Goal: Task Accomplishment & Management: Manage account settings

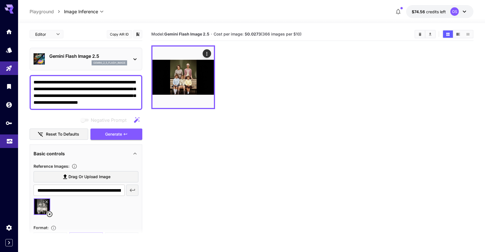
click at [14, 140] on link at bounding box center [9, 141] width 18 height 14
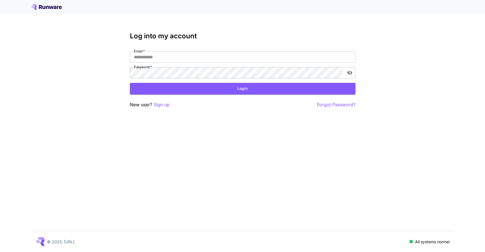
type input "**********"
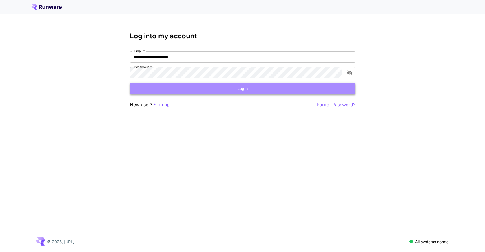
click at [199, 93] on button "Login" at bounding box center [242, 89] width 225 height 12
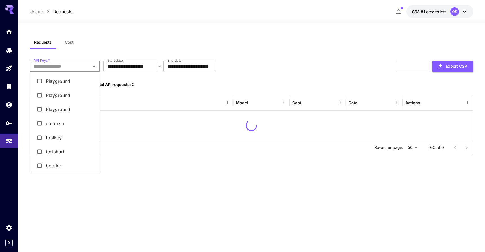
click at [85, 68] on input "API Keys   *" at bounding box center [60, 66] width 58 height 8
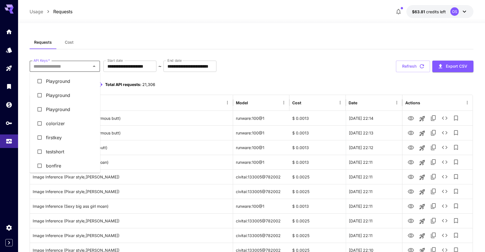
click at [65, 120] on li "colorizer" at bounding box center [65, 123] width 70 height 14
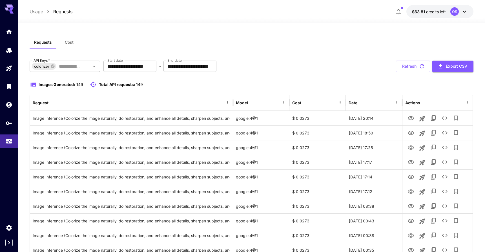
click at [217, 83] on div "Images Generated: 149 Total API requests: 149" at bounding box center [251, 84] width 443 height 7
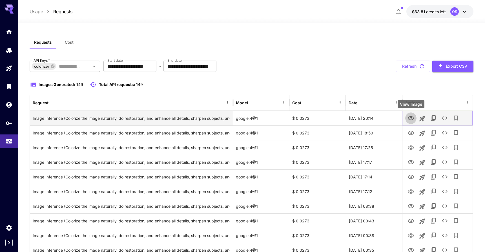
click at [413, 118] on icon "View Image" at bounding box center [411, 118] width 6 height 4
click at [409, 118] on icon "View Image" at bounding box center [411, 118] width 6 height 4
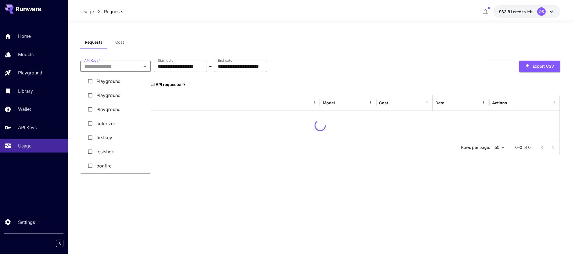
click at [124, 67] on input "API Keys   *" at bounding box center [111, 66] width 58 height 8
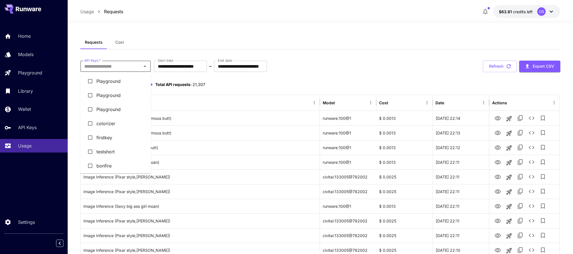
scroll to position [30, 0]
click at [115, 97] on li "colorizer" at bounding box center [115, 94] width 70 height 14
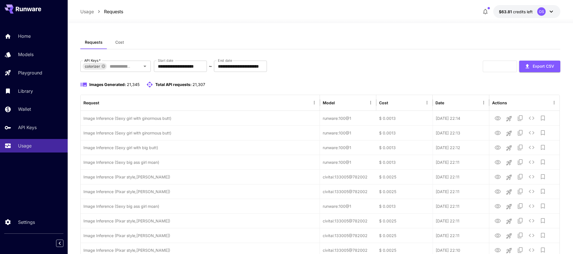
click at [355, 67] on div "**********" at bounding box center [320, 67] width 480 height 12
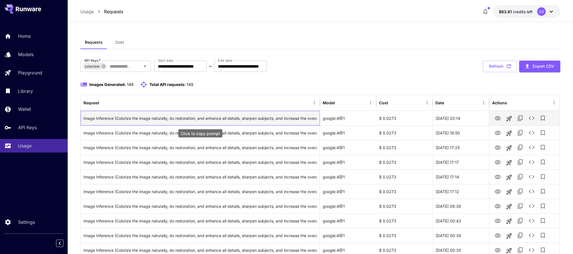
click at [235, 114] on div "Image Inference (Colorize the image naturally, do restoration, and enhance all …" at bounding box center [200, 118] width 234 height 14
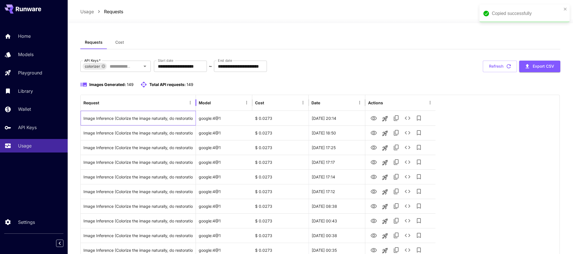
drag, startPoint x: 319, startPoint y: 100, endPoint x: 195, endPoint y: 98, distance: 123.7
click at [195, 98] on div at bounding box center [195, 103] width 3 height 16
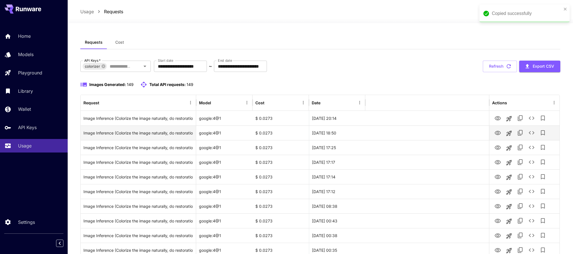
click at [376, 135] on div at bounding box center [427, 132] width 124 height 15
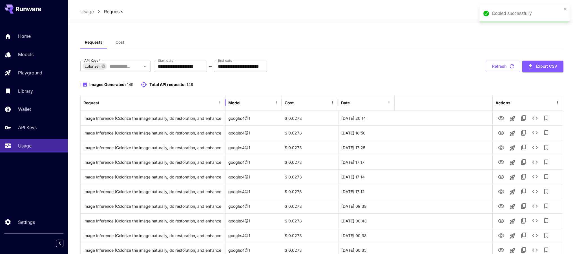
drag, startPoint x: 195, startPoint y: 101, endPoint x: 228, endPoint y: 109, distance: 34.0
click at [226, 109] on div at bounding box center [225, 103] width 3 height 16
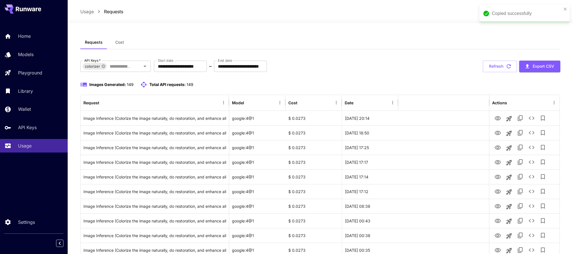
click at [414, 99] on div at bounding box center [443, 103] width 91 height 16
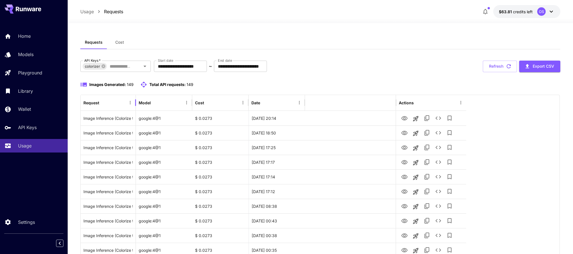
drag, startPoint x: 230, startPoint y: 102, endPoint x: 136, endPoint y: 99, distance: 93.3
click at [136, 99] on div at bounding box center [135, 103] width 3 height 16
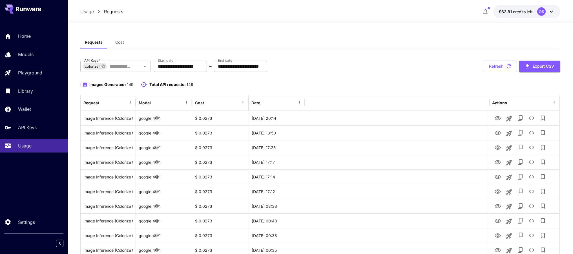
click at [334, 103] on div at bounding box center [397, 103] width 184 height 16
click at [23, 28] on div "Home Models Playground Library Wallet API Keys Usage" at bounding box center [34, 91] width 68 height 146
click at [23, 35] on p "Home" at bounding box center [25, 36] width 13 height 7
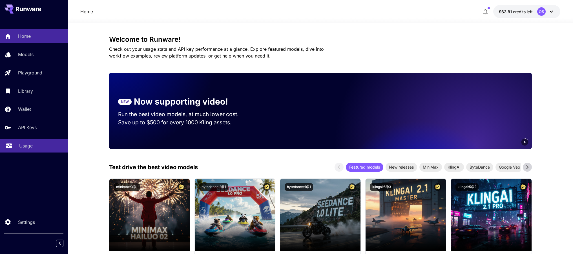
click at [33, 153] on link "Usage" at bounding box center [34, 146] width 68 height 14
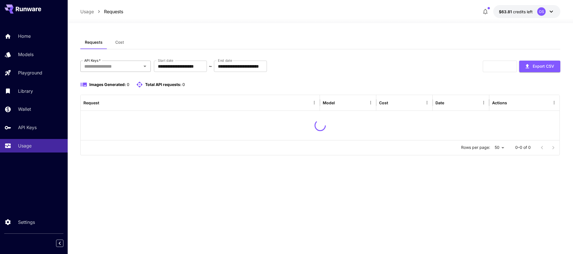
click at [121, 61] on div "API Keys   *" at bounding box center [115, 66] width 70 height 11
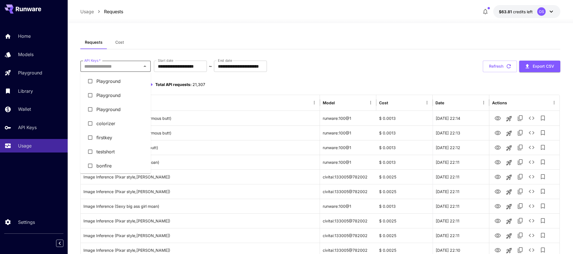
scroll to position [5, 0]
click at [116, 123] on li "colorizer" at bounding box center [115, 119] width 70 height 14
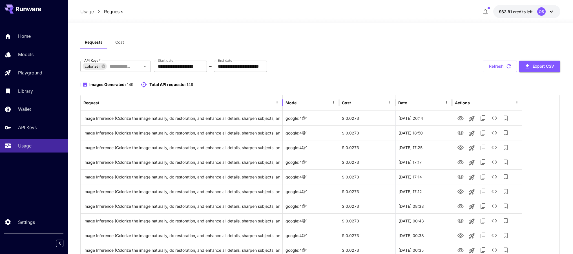
drag, startPoint x: 320, startPoint y: 101, endPoint x: 283, endPoint y: 98, distance: 37.3
click at [283, 98] on div at bounding box center [282, 103] width 3 height 16
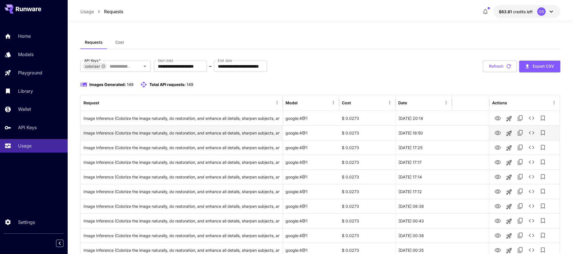
click at [457, 135] on div at bounding box center [470, 132] width 37 height 15
click at [448, 103] on icon "Menu" at bounding box center [445, 102] width 5 height 5
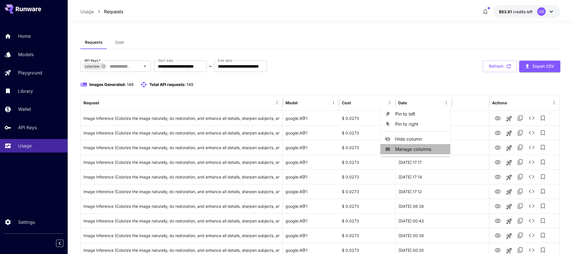
click at [411, 152] on span "Manage columns" at bounding box center [420, 149] width 51 height 7
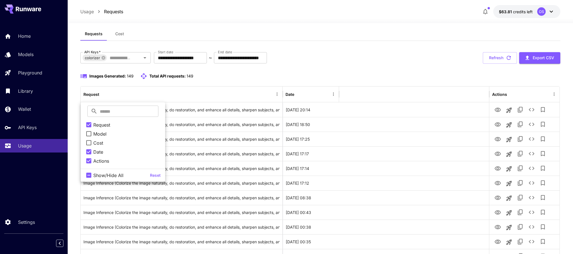
scroll to position [9, 0]
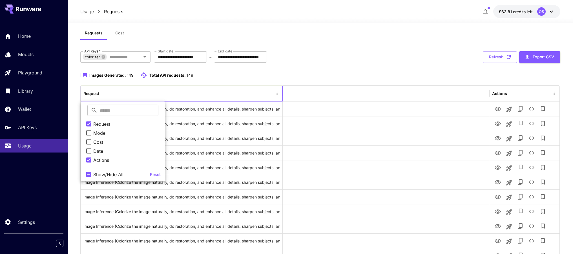
click at [225, 92] on div "Request" at bounding box center [178, 93] width 190 height 15
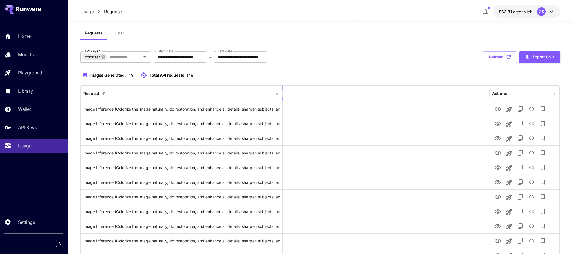
click at [276, 95] on icon "Menu" at bounding box center [276, 93] width 5 height 5
click at [305, 87] on div at bounding box center [386, 94] width 206 height 16
drag, startPoint x: 282, startPoint y: 92, endPoint x: 347, endPoint y: 113, distance: 68.1
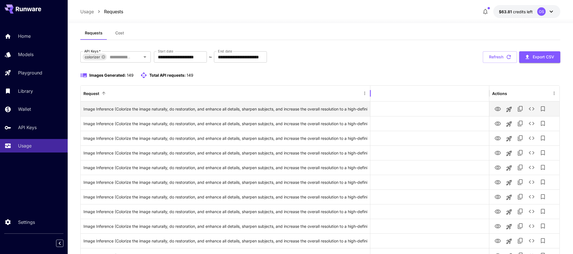
drag, startPoint x: 345, startPoint y: 94, endPoint x: 377, endPoint y: 110, distance: 35.7
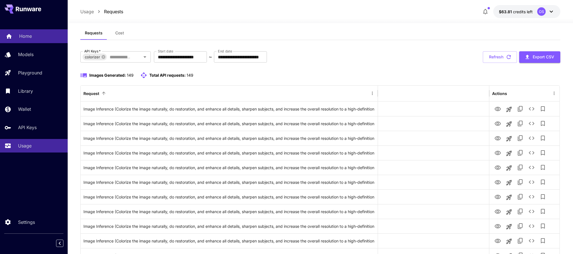
click at [39, 35] on div "Home" at bounding box center [41, 36] width 44 height 7
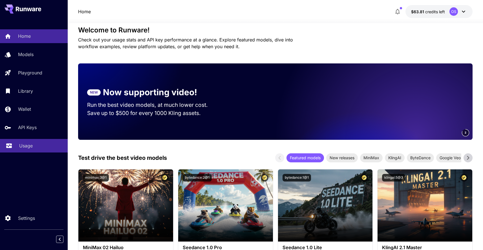
click at [30, 146] on p "Usage" at bounding box center [26, 145] width 14 height 7
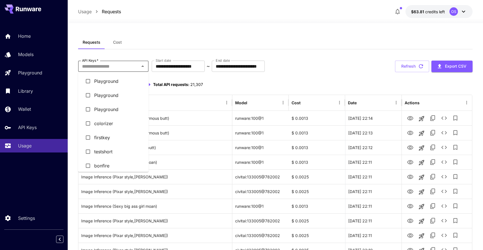
click at [130, 68] on input "API Keys   *" at bounding box center [109, 66] width 58 height 8
click at [109, 122] on li "colorizer" at bounding box center [113, 123] width 70 height 14
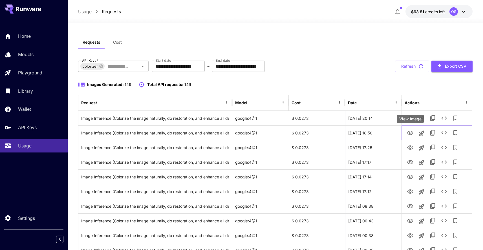
click at [412, 133] on icon "View Image" at bounding box center [410, 133] width 6 height 4
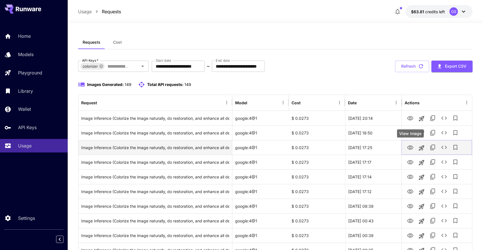
click at [409, 146] on icon "View Image" at bounding box center [410, 147] width 6 height 4
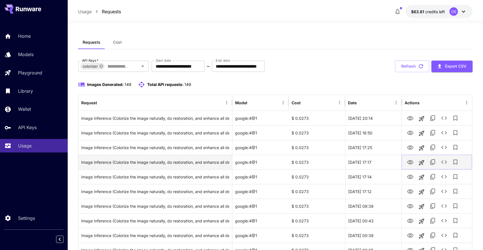
click at [412, 161] on icon "View Image" at bounding box center [410, 162] width 6 height 4
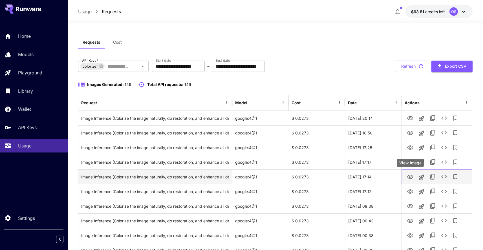
click at [413, 176] on icon "View Image" at bounding box center [409, 177] width 7 height 7
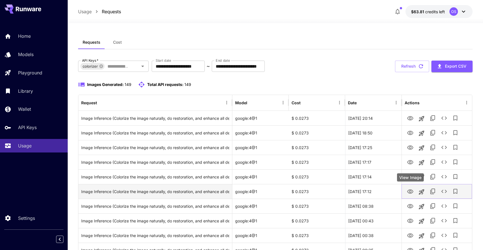
click at [409, 189] on icon "View Image" at bounding box center [409, 191] width 7 height 7
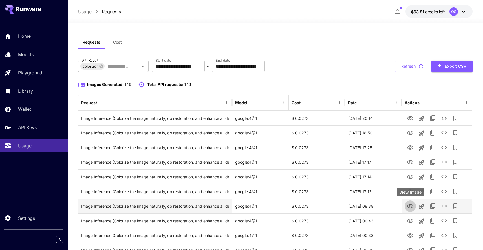
click at [410, 205] on icon "View Image" at bounding box center [409, 206] width 7 height 7
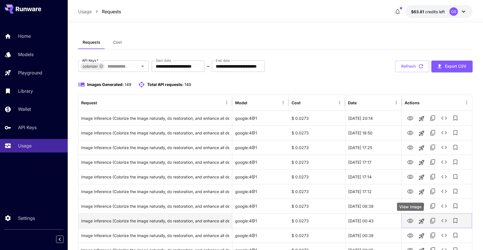
click at [409, 222] on icon "View Image" at bounding box center [409, 220] width 7 height 7
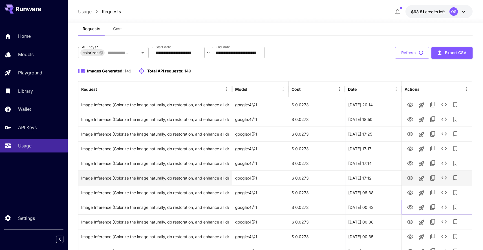
scroll to position [50, 0]
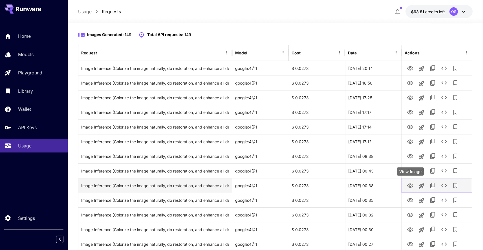
click at [412, 185] on icon "View Image" at bounding box center [410, 185] width 6 height 4
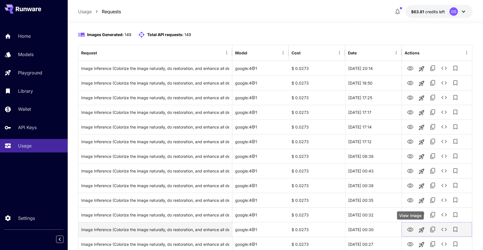
click at [412, 230] on icon "View Image" at bounding box center [409, 229] width 7 height 7
